Goal: Transaction & Acquisition: Purchase product/service

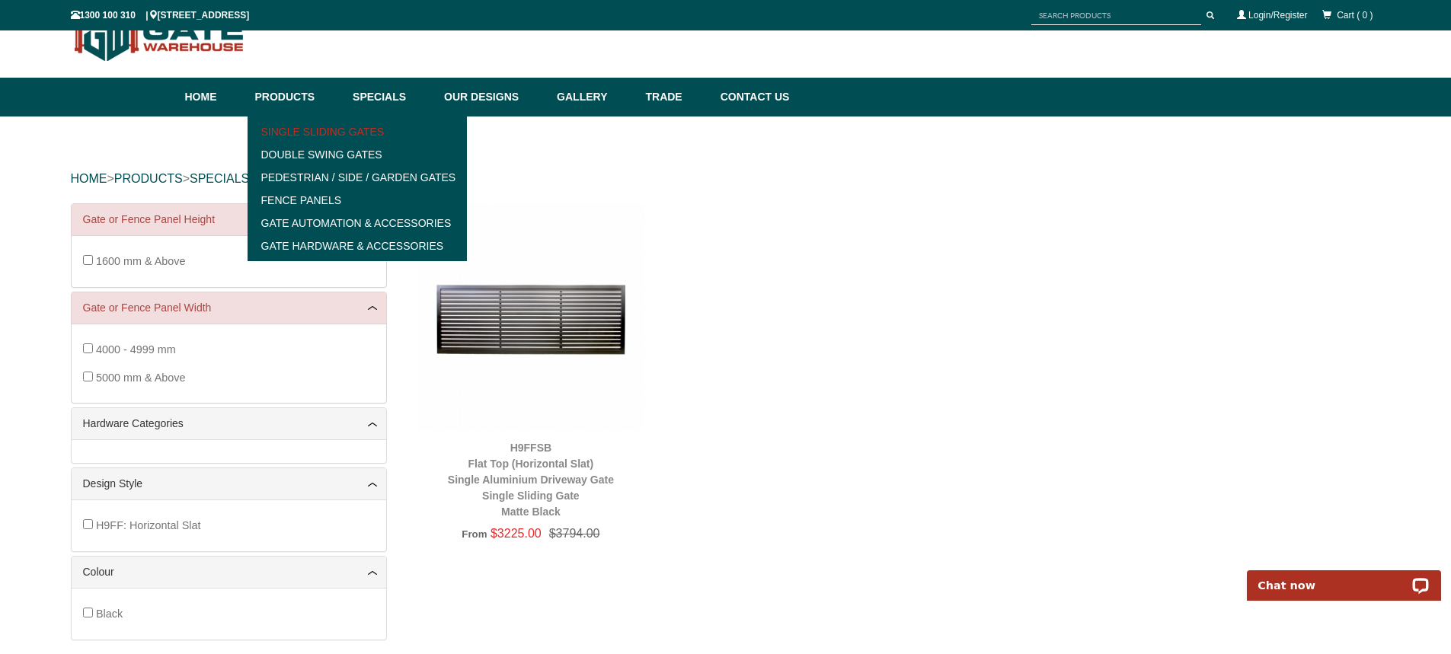
click at [331, 123] on link "Single Sliding Gates" at bounding box center [357, 131] width 211 height 23
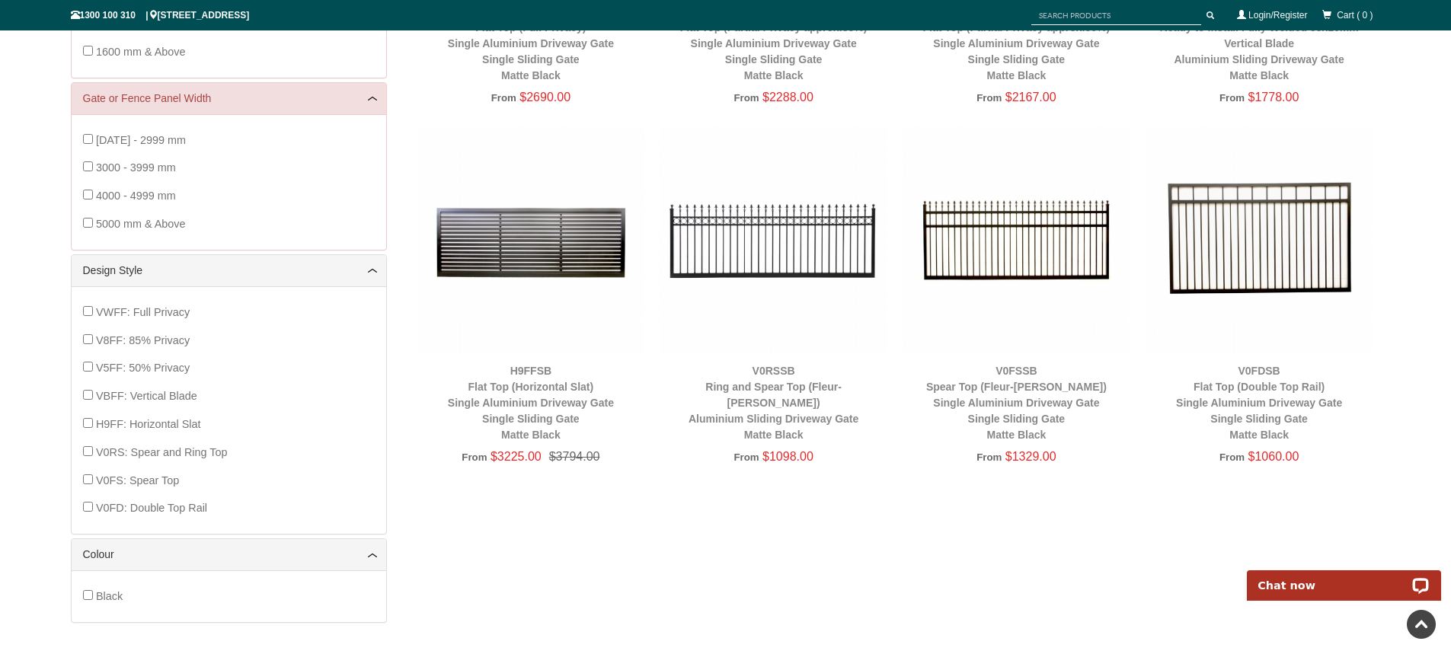
scroll to position [495, 0]
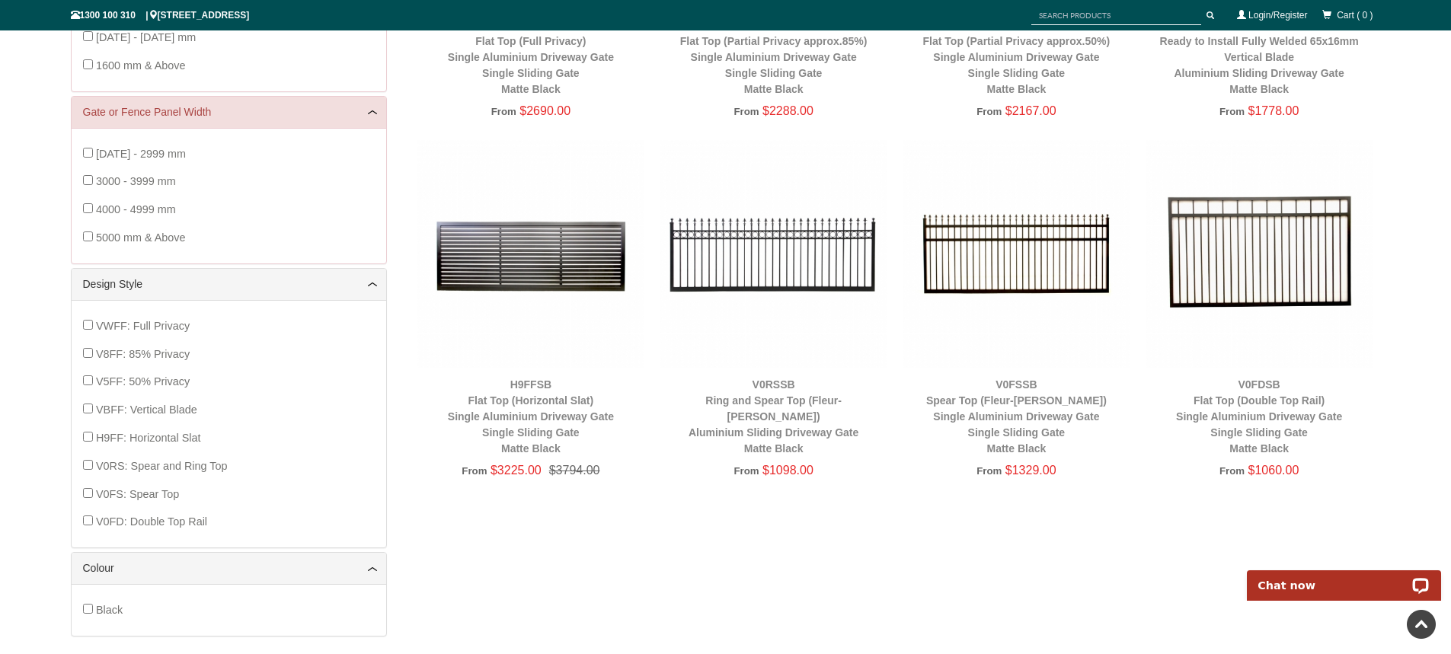
click at [1280, 262] on img at bounding box center [1260, 254] width 228 height 228
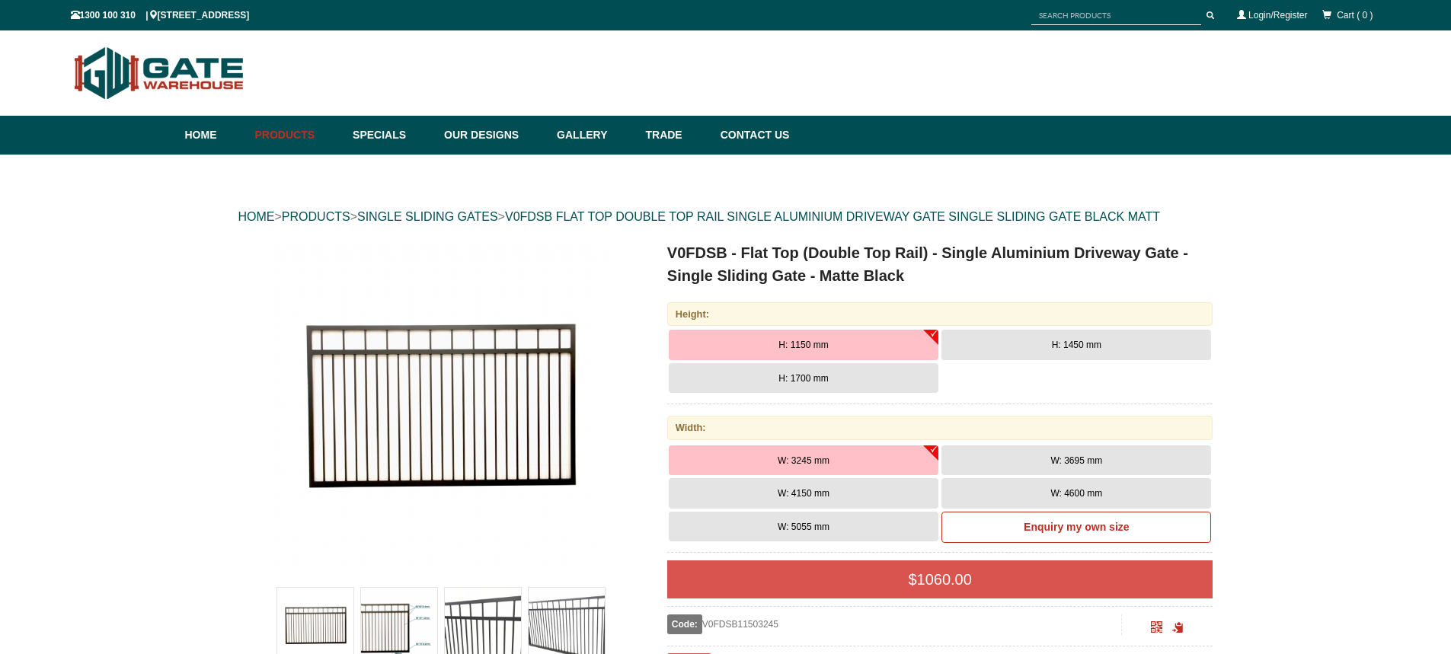
click at [1287, 60] on div at bounding box center [726, 73] width 1310 height 70
click at [859, 373] on button "H: 1700 mm" at bounding box center [804, 378] width 270 height 30
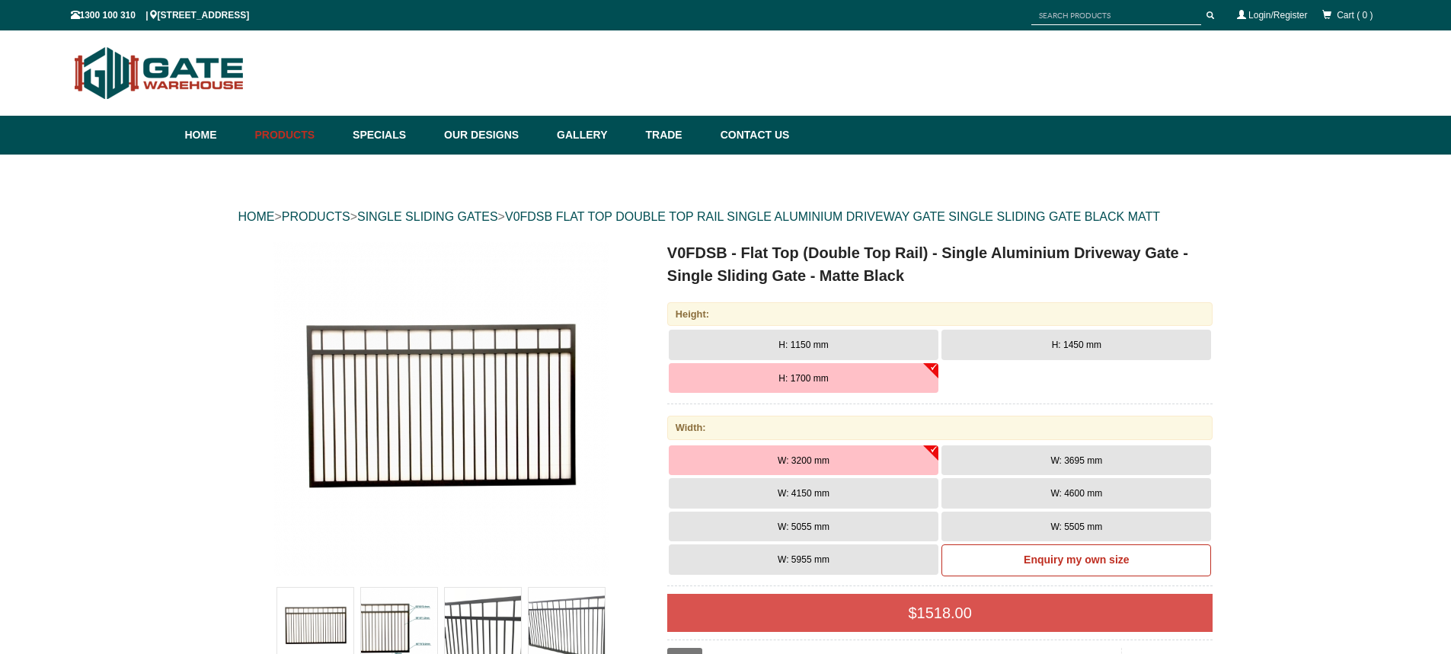
click at [1048, 523] on button "W: 5505 mm" at bounding box center [1076, 527] width 270 height 30
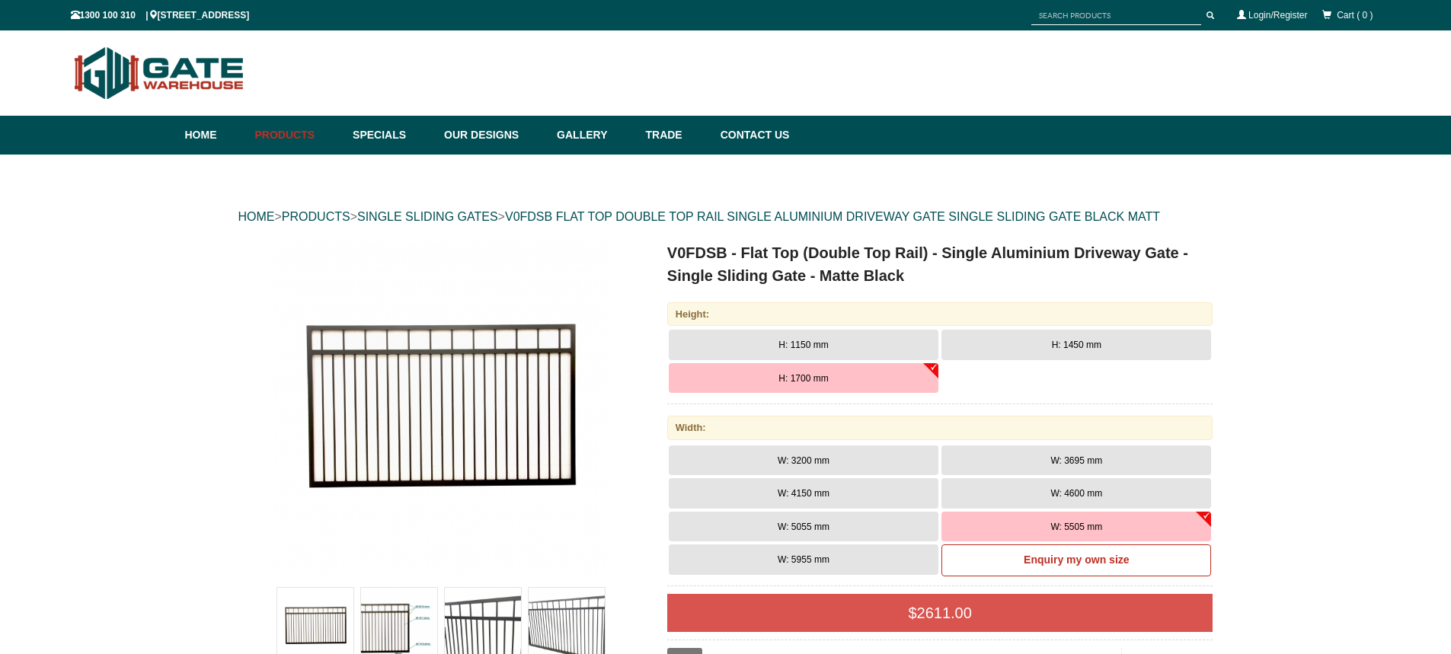
click at [1402, 154] on div "Home Products Single Sliding Gates Double Swing Gates Pedestrian / Side / Garde…" at bounding box center [725, 135] width 1451 height 39
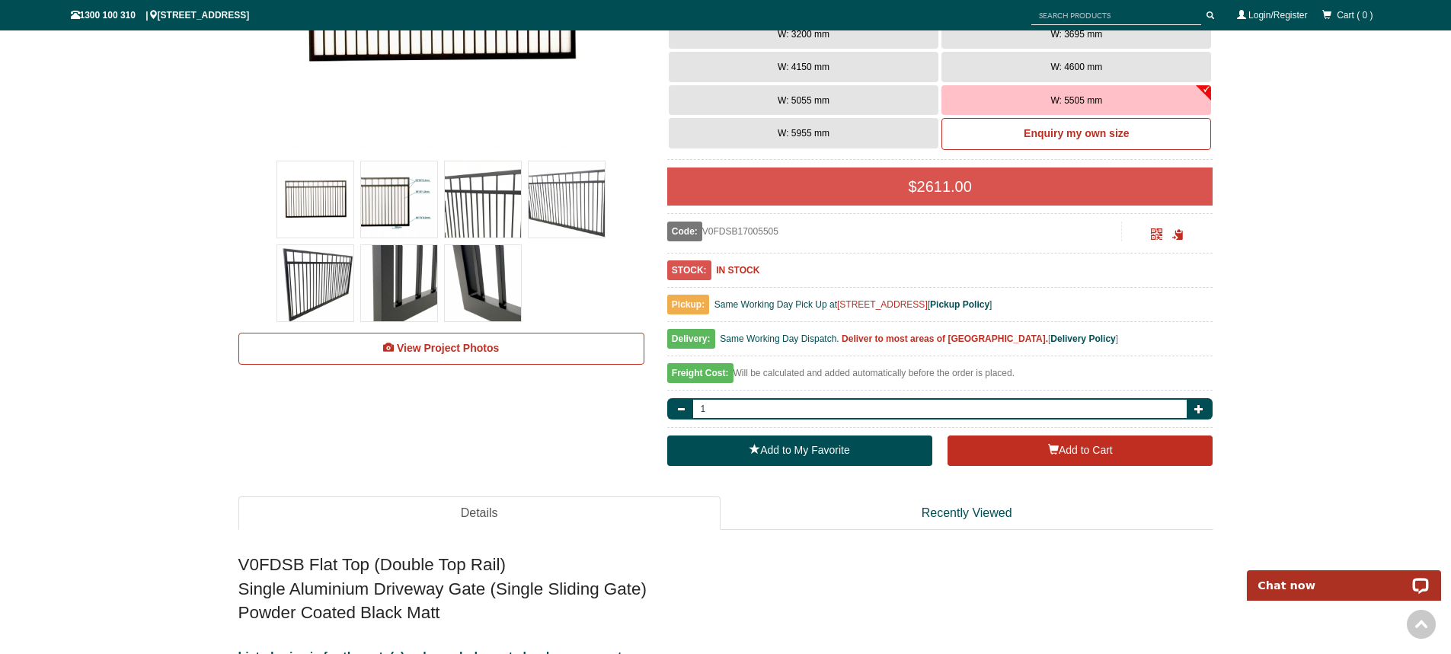
scroll to position [457, 0]
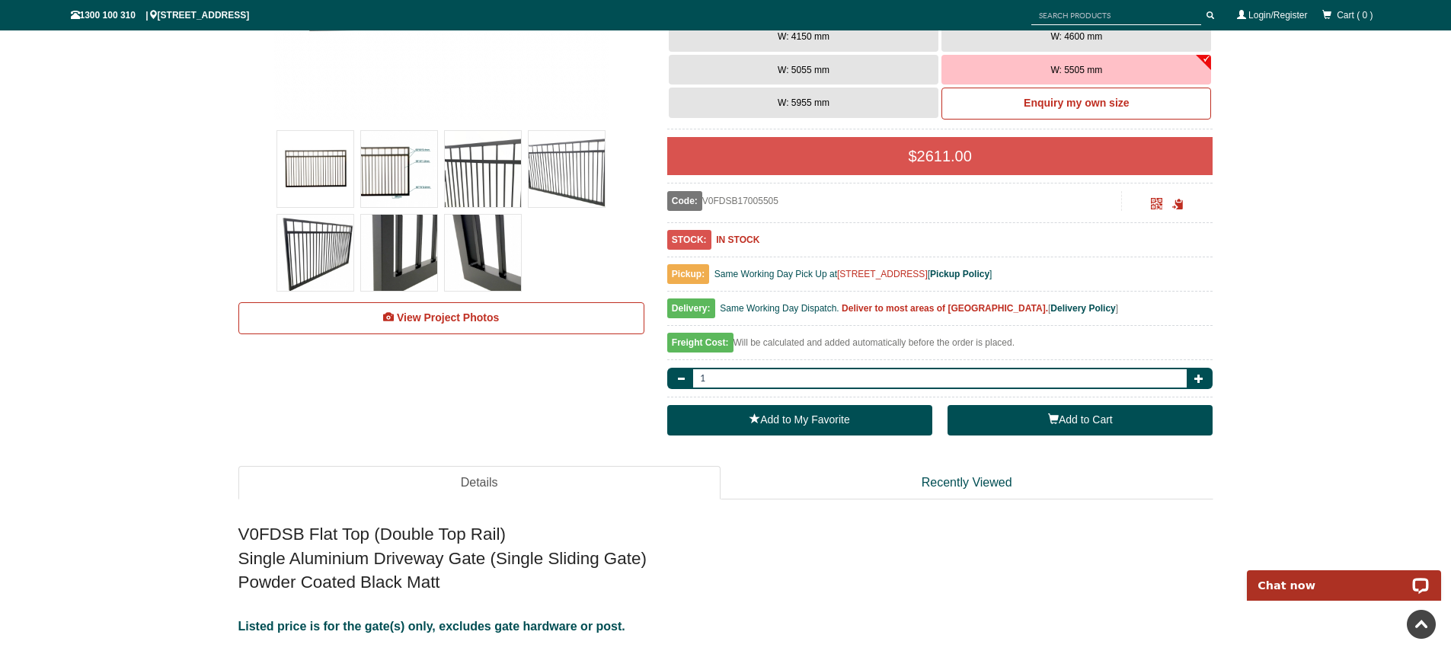
click at [1046, 415] on button "Add to Cart" at bounding box center [1080, 420] width 265 height 30
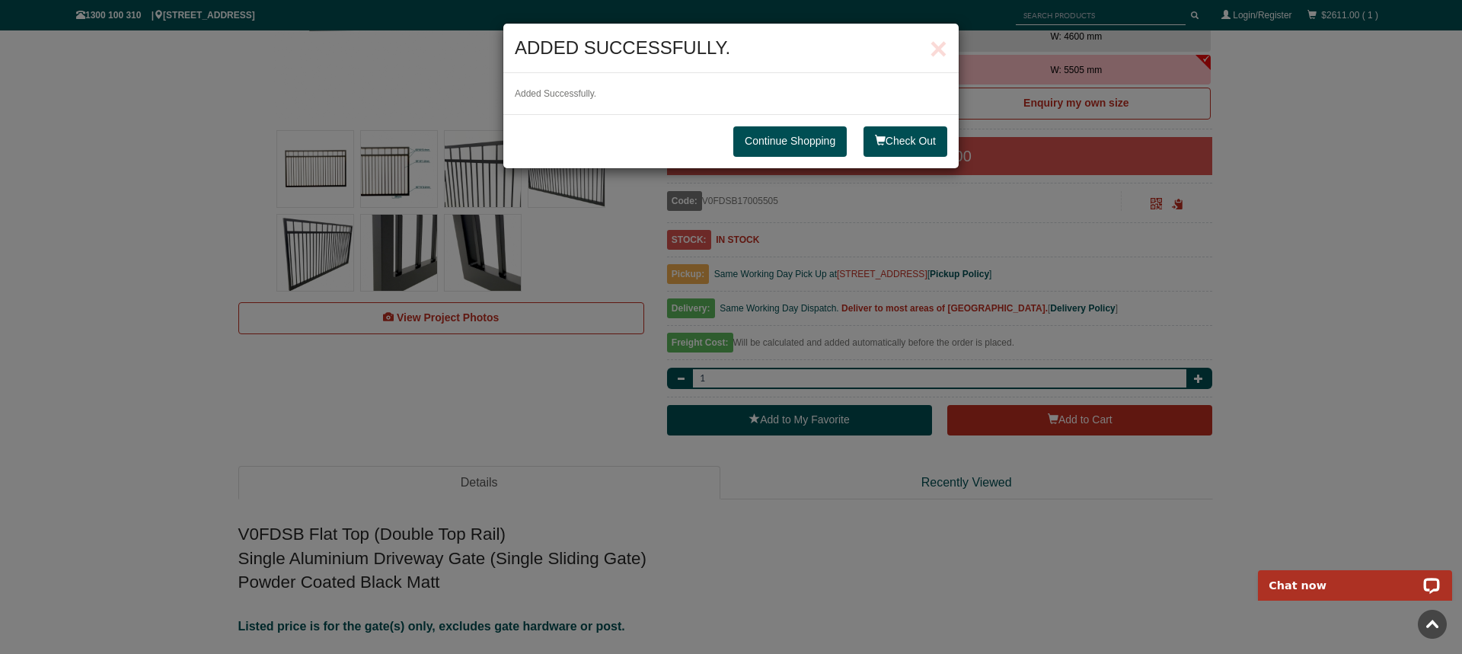
click at [754, 135] on link "Continue Shopping" at bounding box center [790, 141] width 113 height 30
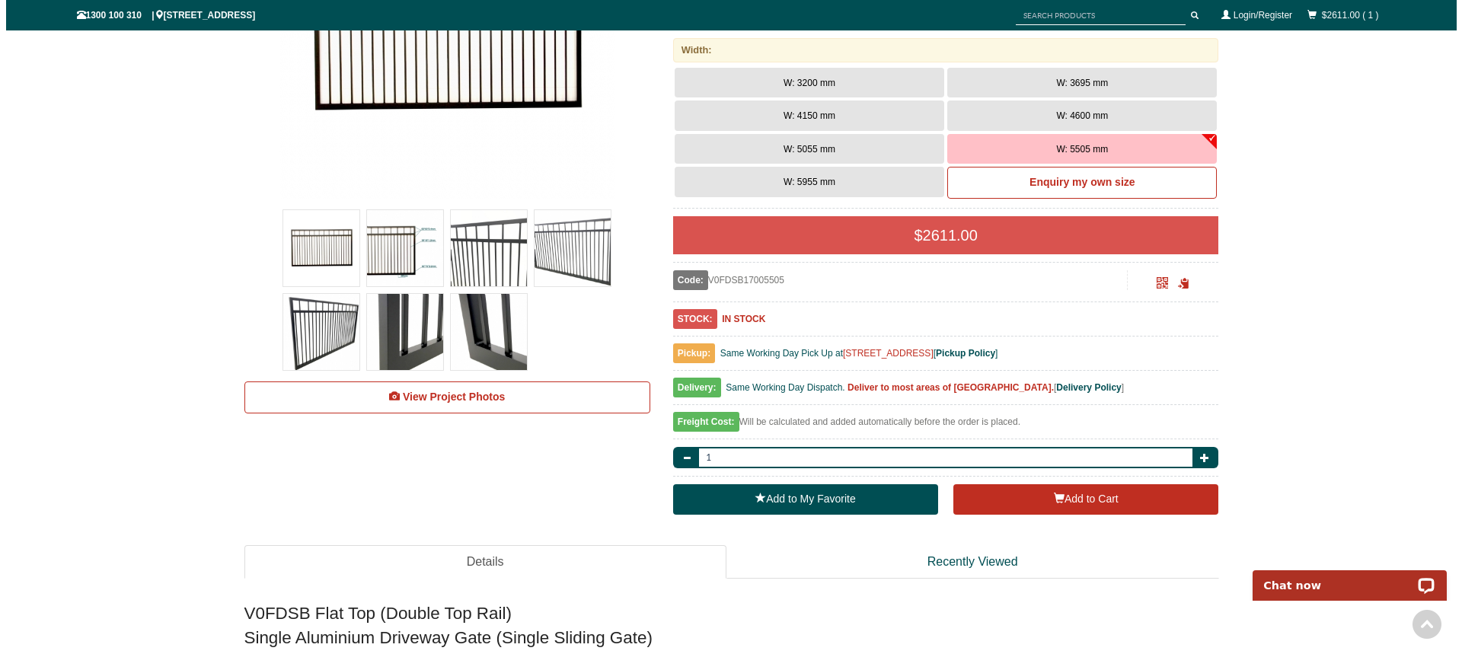
scroll to position [381, 0]
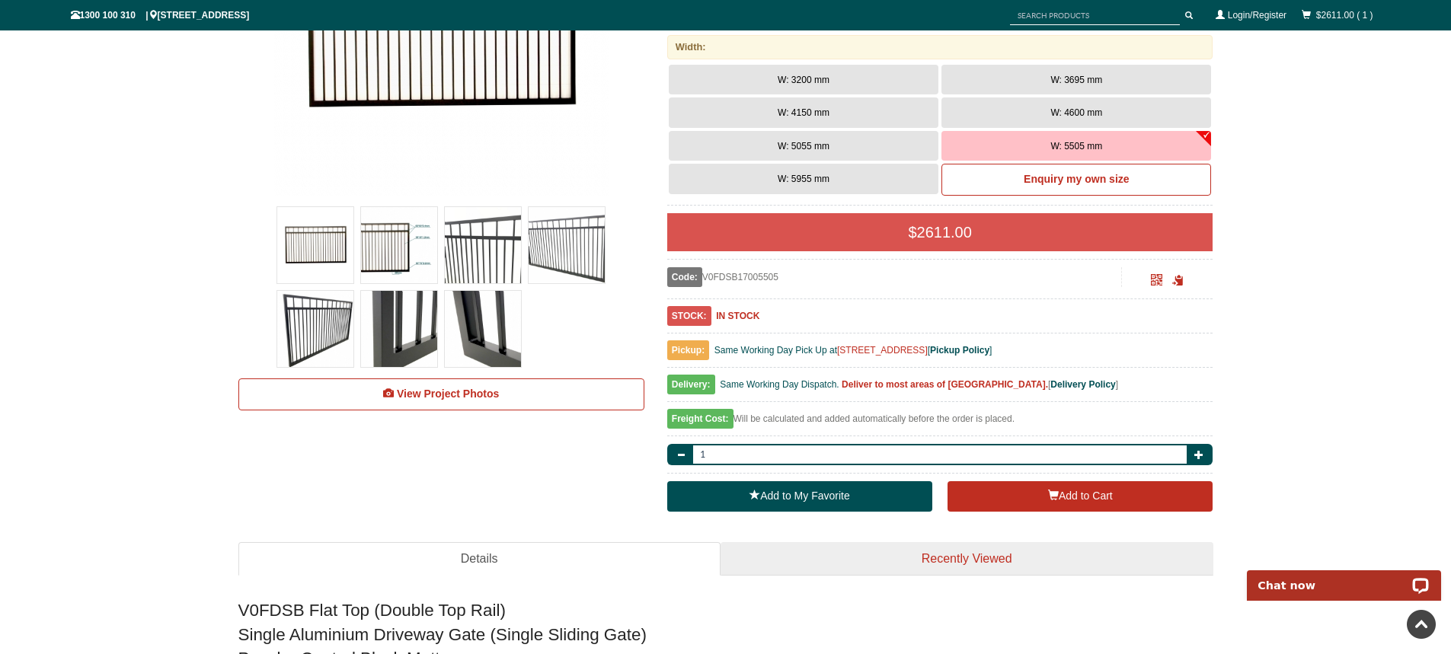
click at [970, 559] on link "Recently Viewed" at bounding box center [967, 559] width 493 height 34
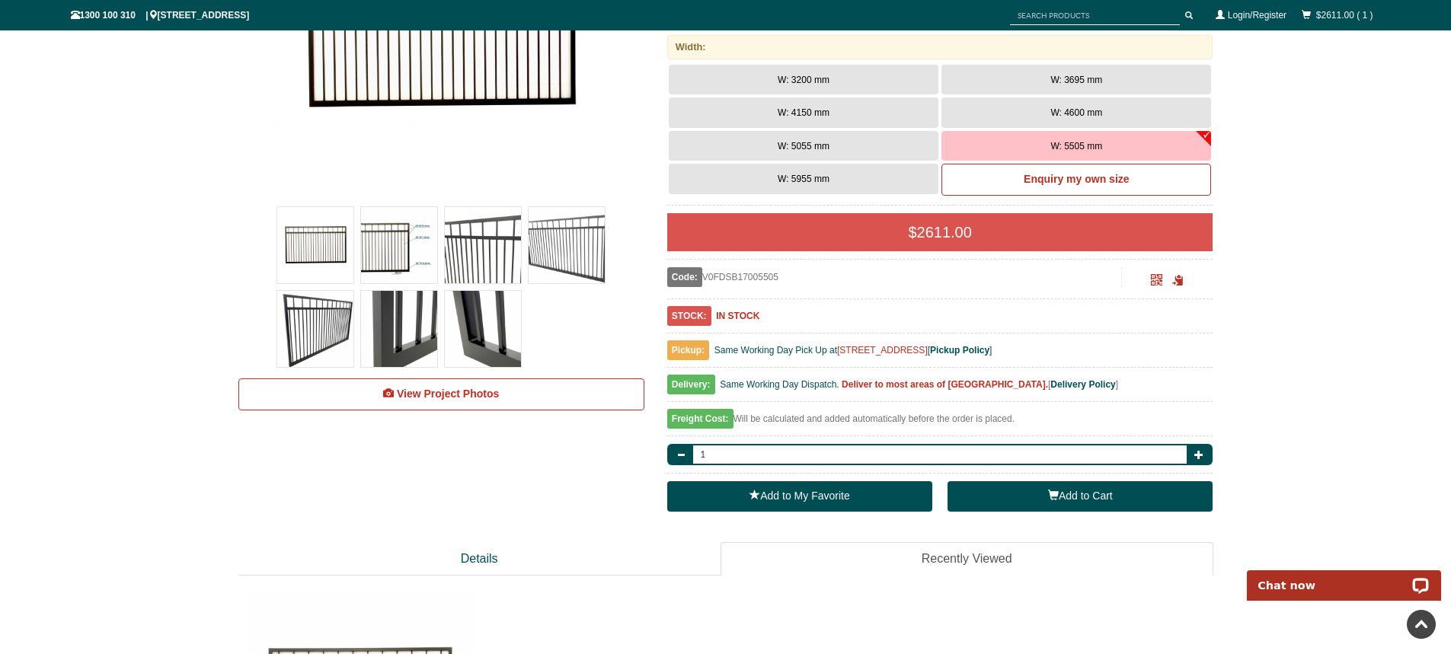
click at [1073, 495] on button "Add to Cart" at bounding box center [1080, 496] width 265 height 30
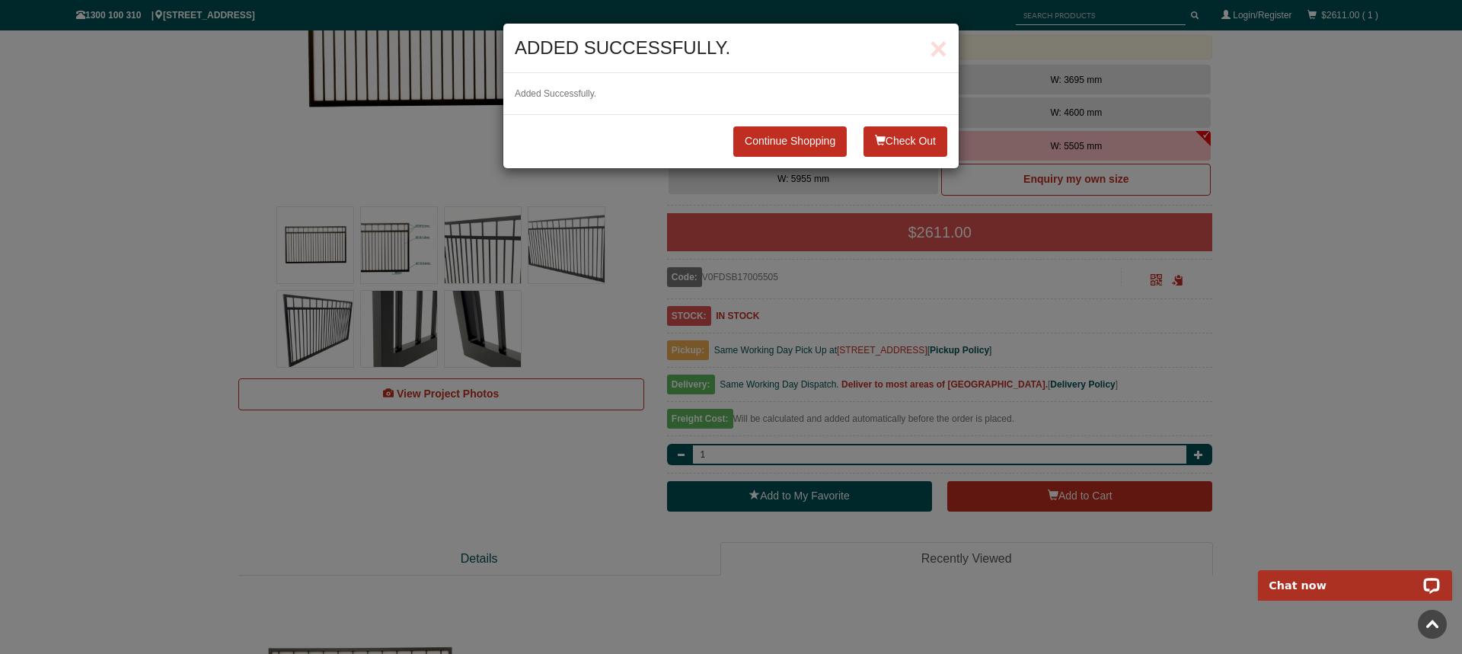
click at [897, 139] on button "Check Out" at bounding box center [906, 141] width 84 height 30
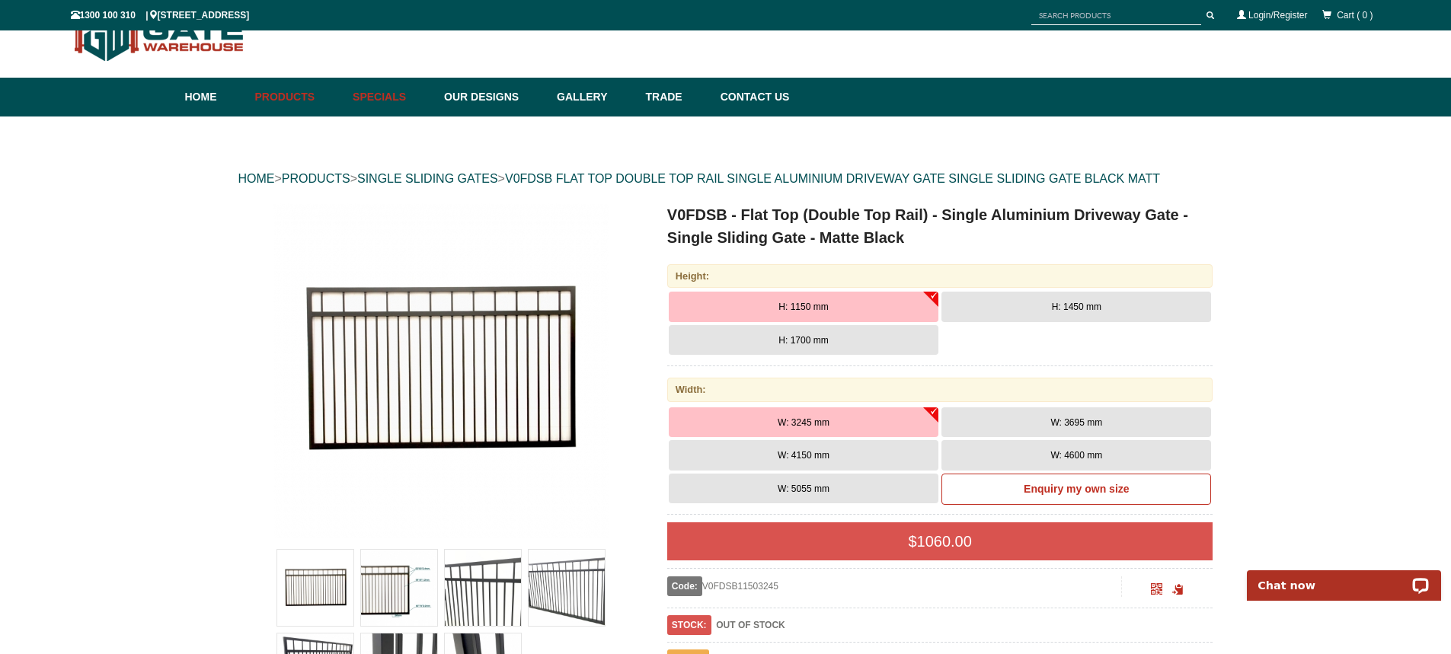
click at [388, 101] on link "Specials" at bounding box center [390, 97] width 91 height 39
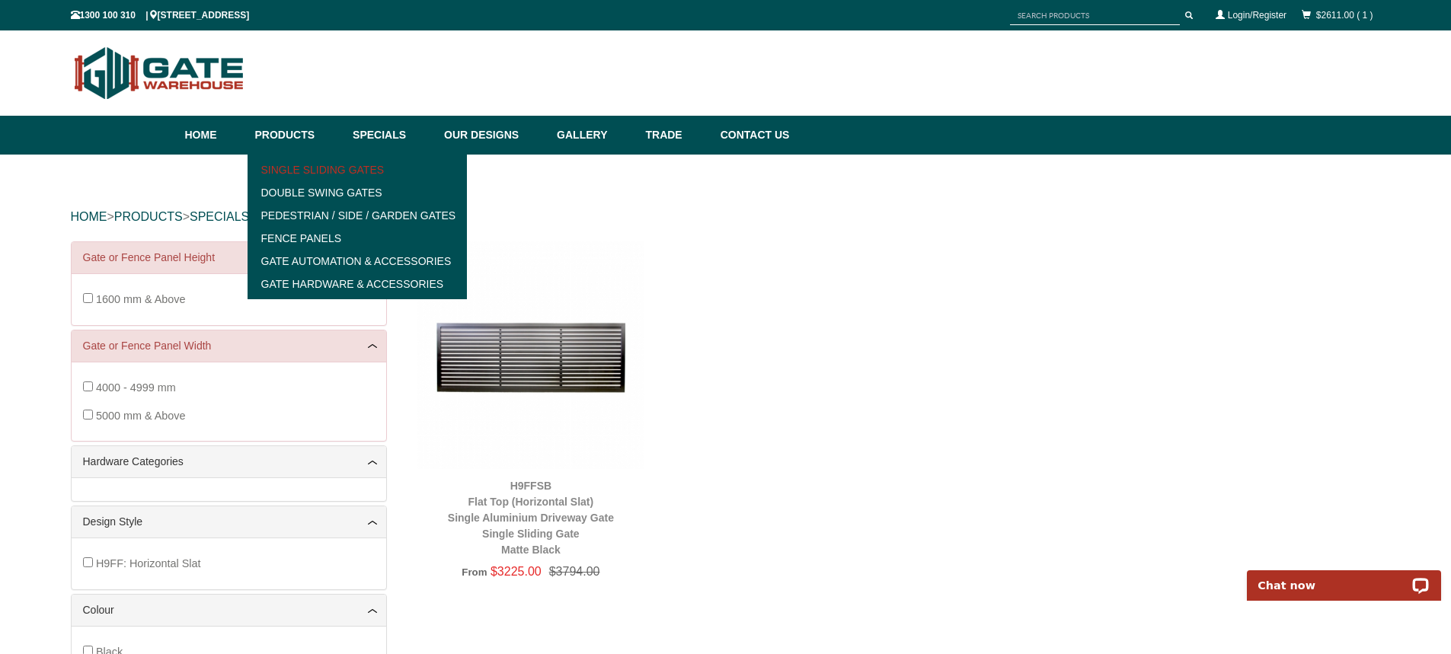
click at [290, 165] on link "Single Sliding Gates" at bounding box center [357, 169] width 211 height 23
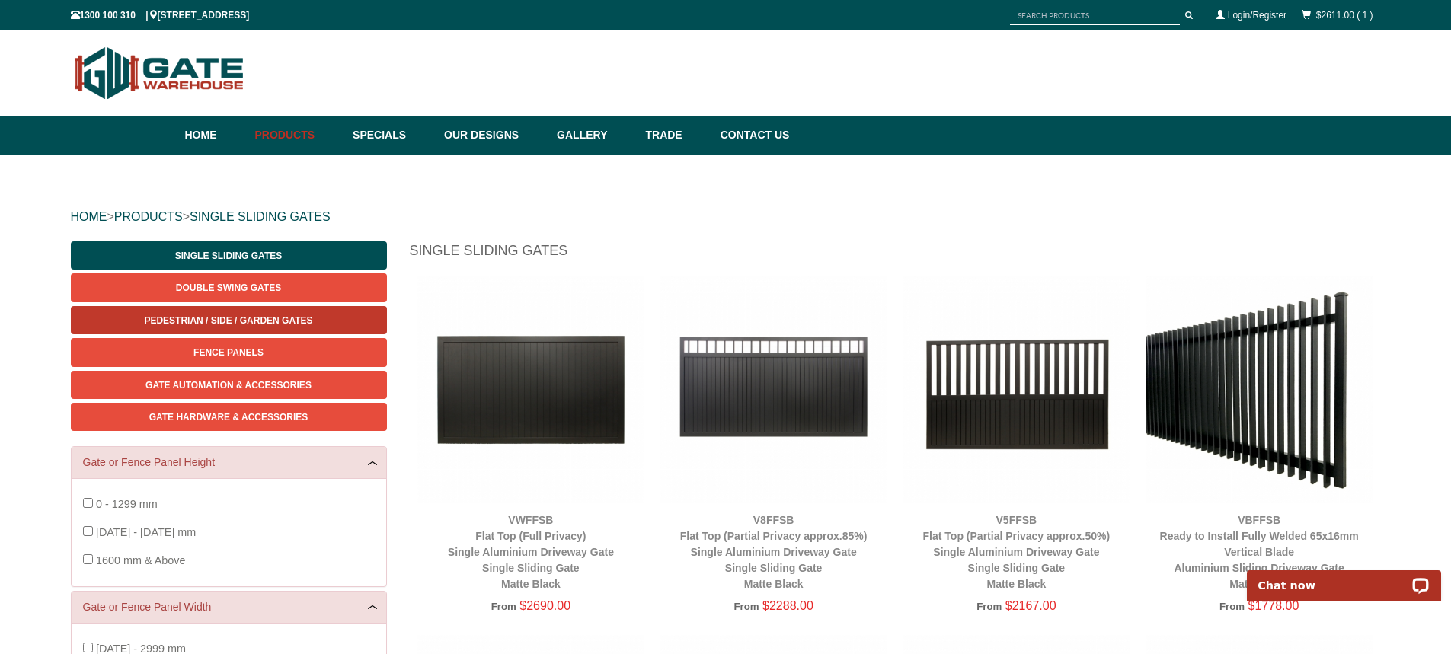
click at [267, 312] on link "Pedestrian / Side / Garden Gates" at bounding box center [229, 320] width 316 height 28
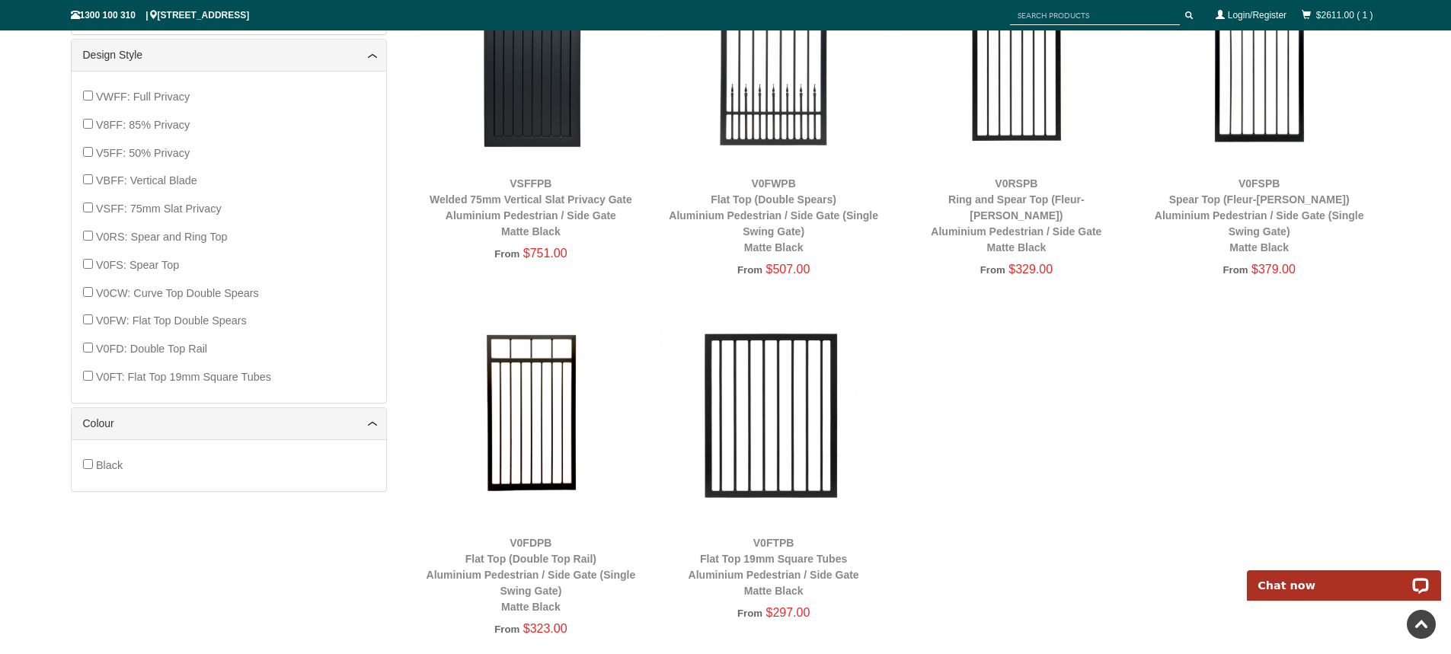
scroll to position [724, 0]
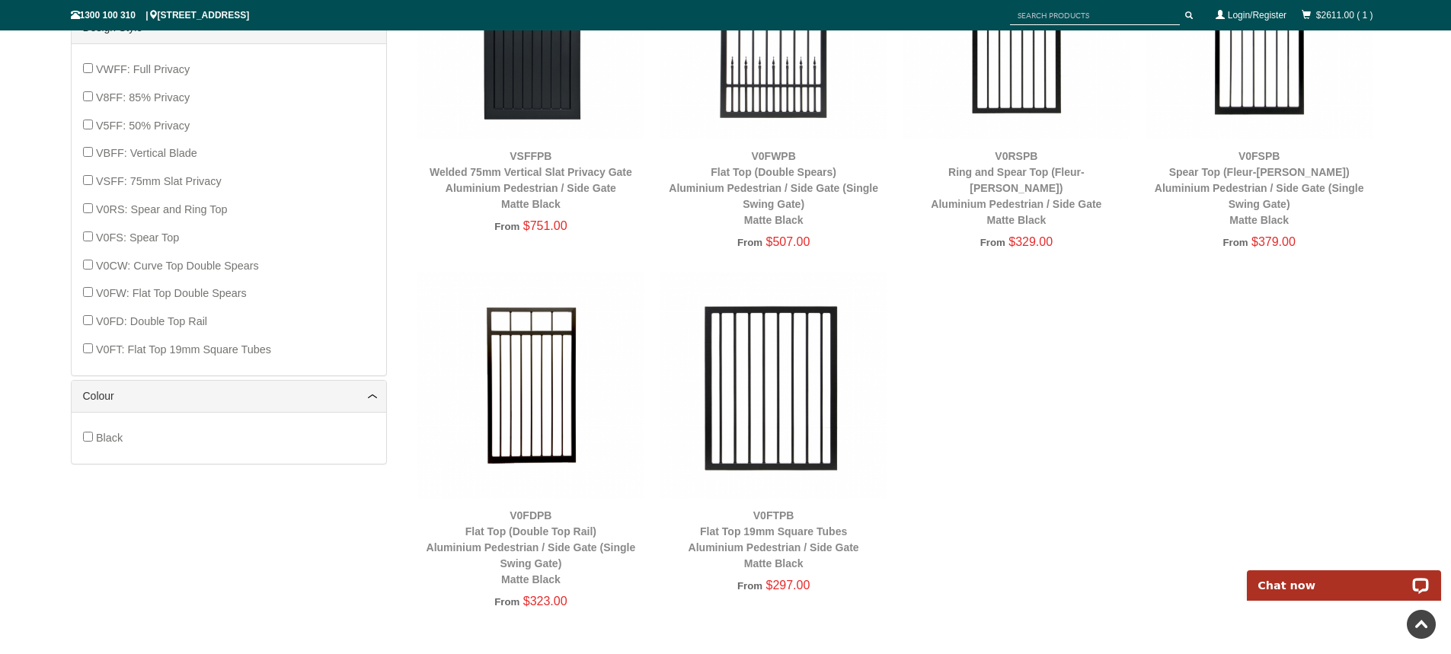
click at [542, 376] on img at bounding box center [531, 386] width 228 height 228
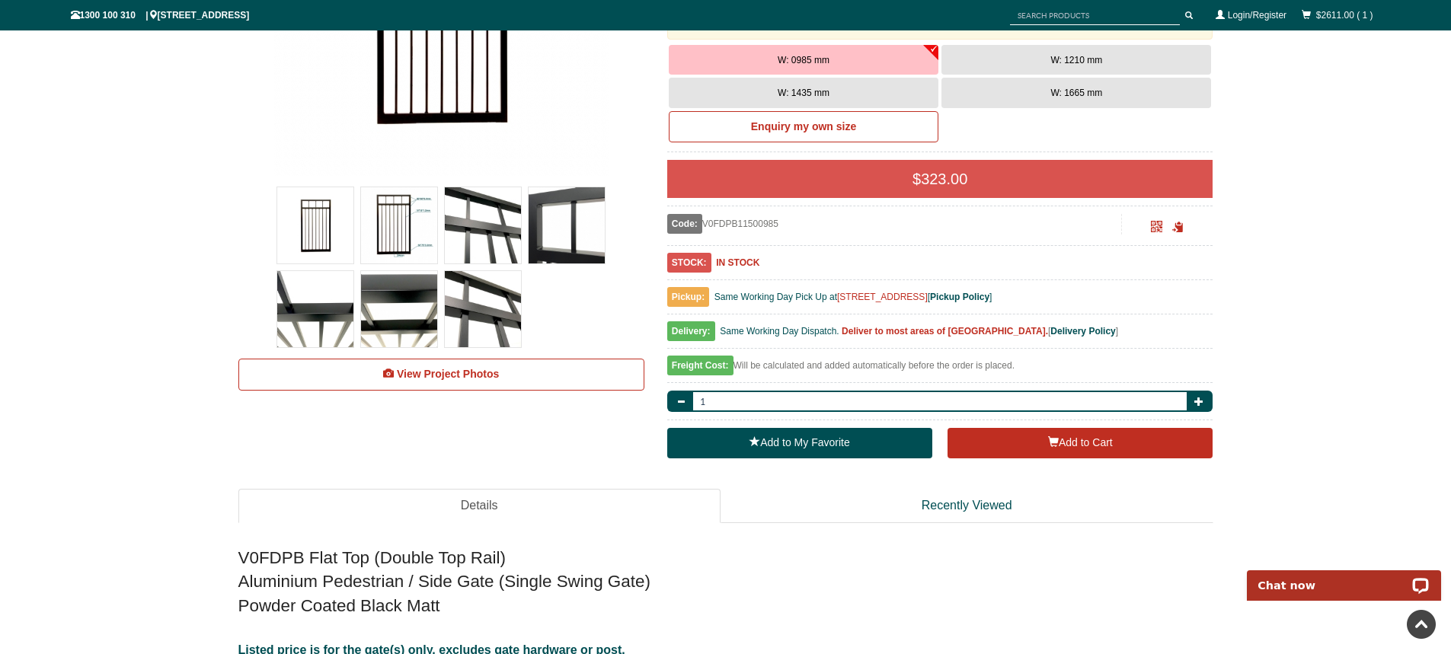
scroll to position [114, 0]
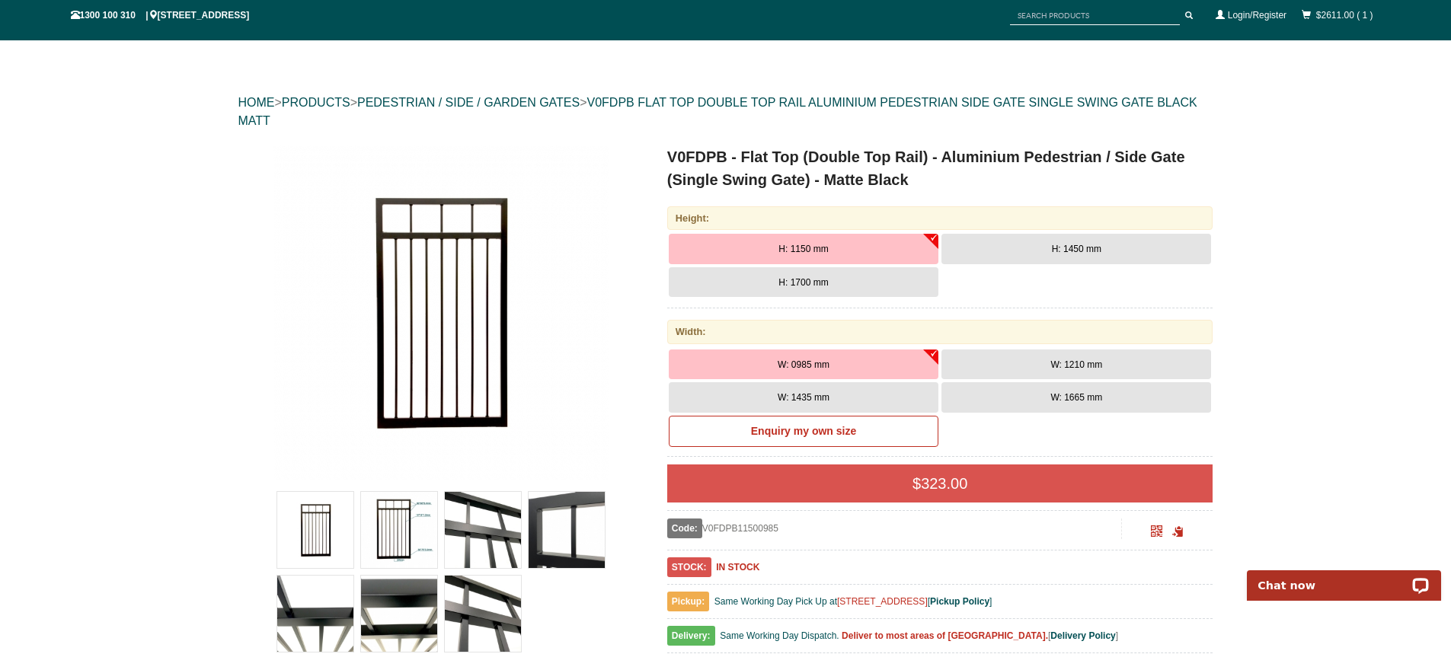
click at [777, 271] on button "H: 1700 mm" at bounding box center [804, 282] width 270 height 30
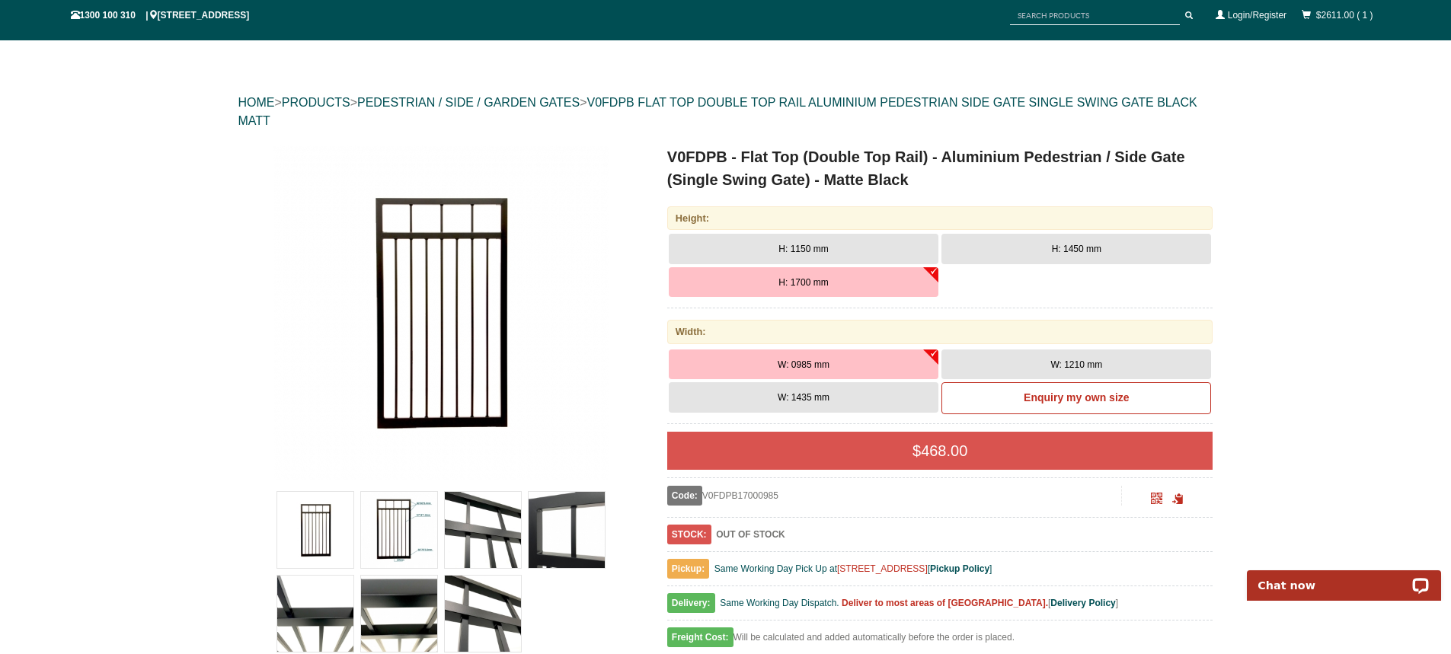
click at [835, 353] on button "W: 0985 mm" at bounding box center [804, 365] width 270 height 30
